Goal: Information Seeking & Learning: Learn about a topic

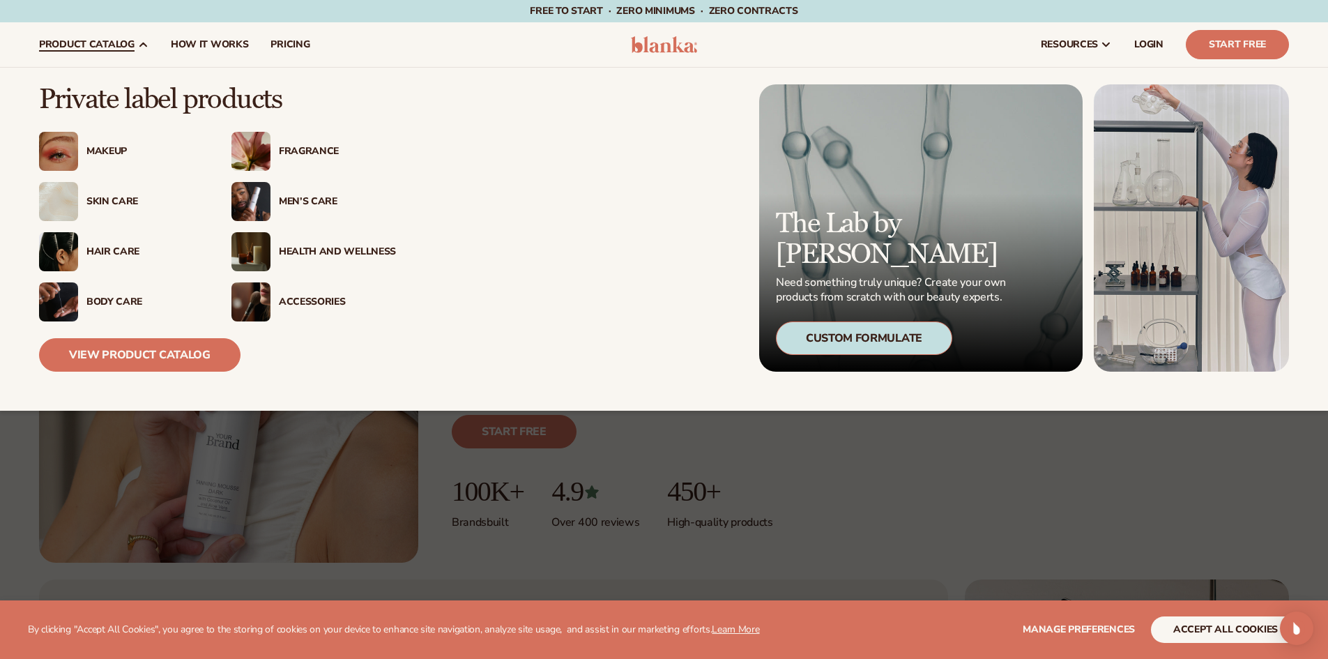
click at [100, 156] on div "Makeup" at bounding box center [144, 152] width 117 height 12
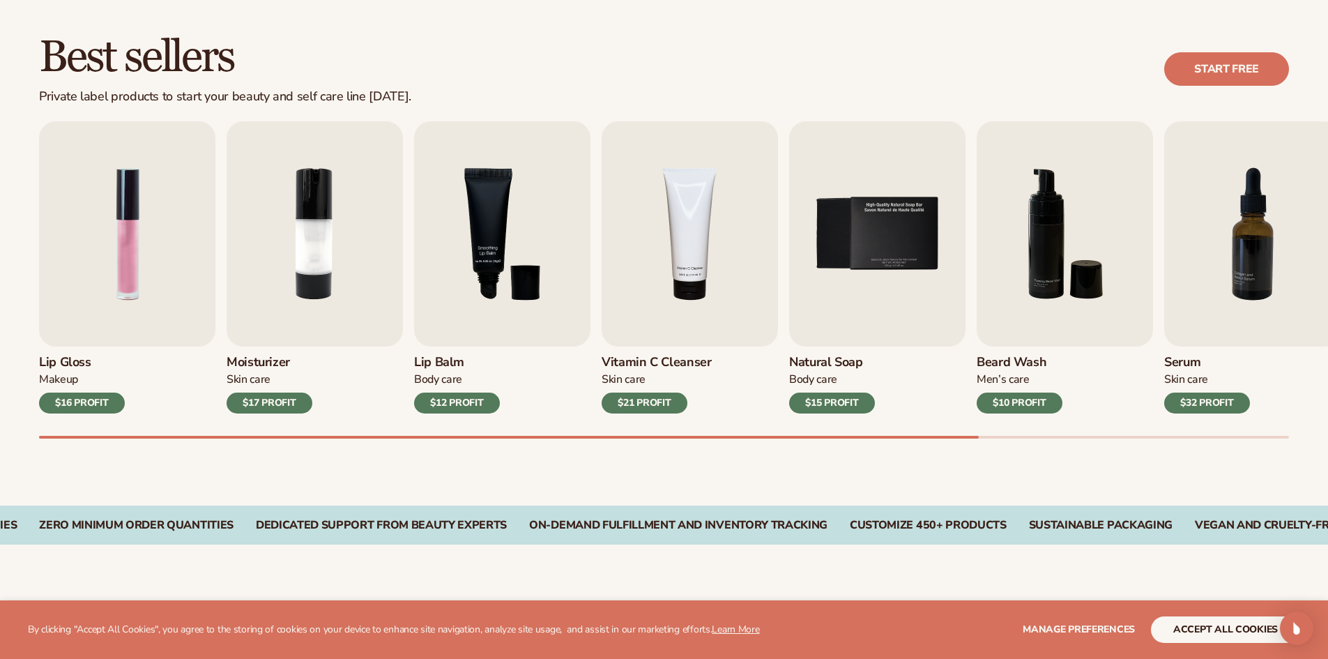
scroll to position [438, 0]
